Goal: Task Accomplishment & Management: Use online tool/utility

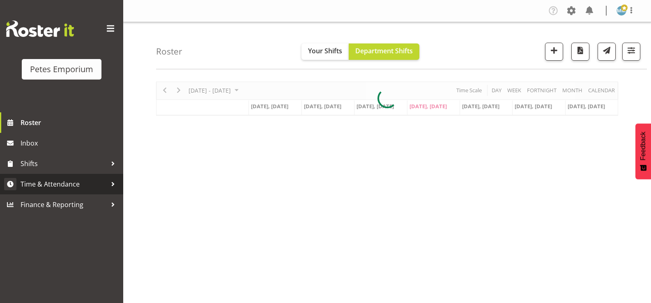
click at [74, 183] on span "Time & Attendance" at bounding box center [64, 184] width 86 height 12
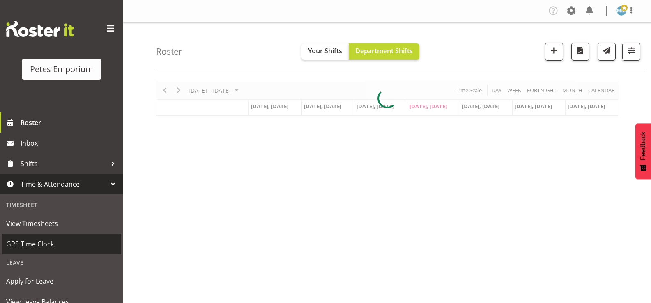
click at [43, 241] on span "GPS Time Clock" at bounding box center [61, 244] width 111 height 12
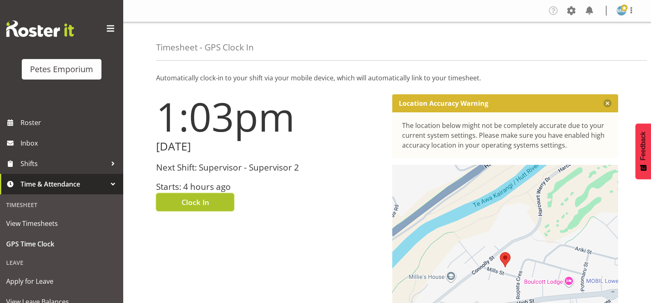
click at [197, 196] on button "Clock In" at bounding box center [195, 202] width 78 height 18
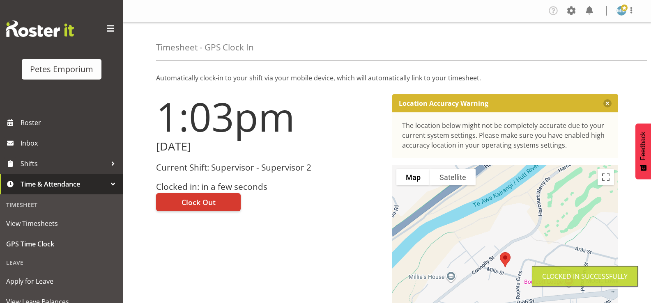
click at [622, 10] on span at bounding box center [624, 8] width 7 height 7
click at [583, 41] on link "Log Out" at bounding box center [596, 43] width 79 height 15
